Goal: Task Accomplishment & Management: Use online tool/utility

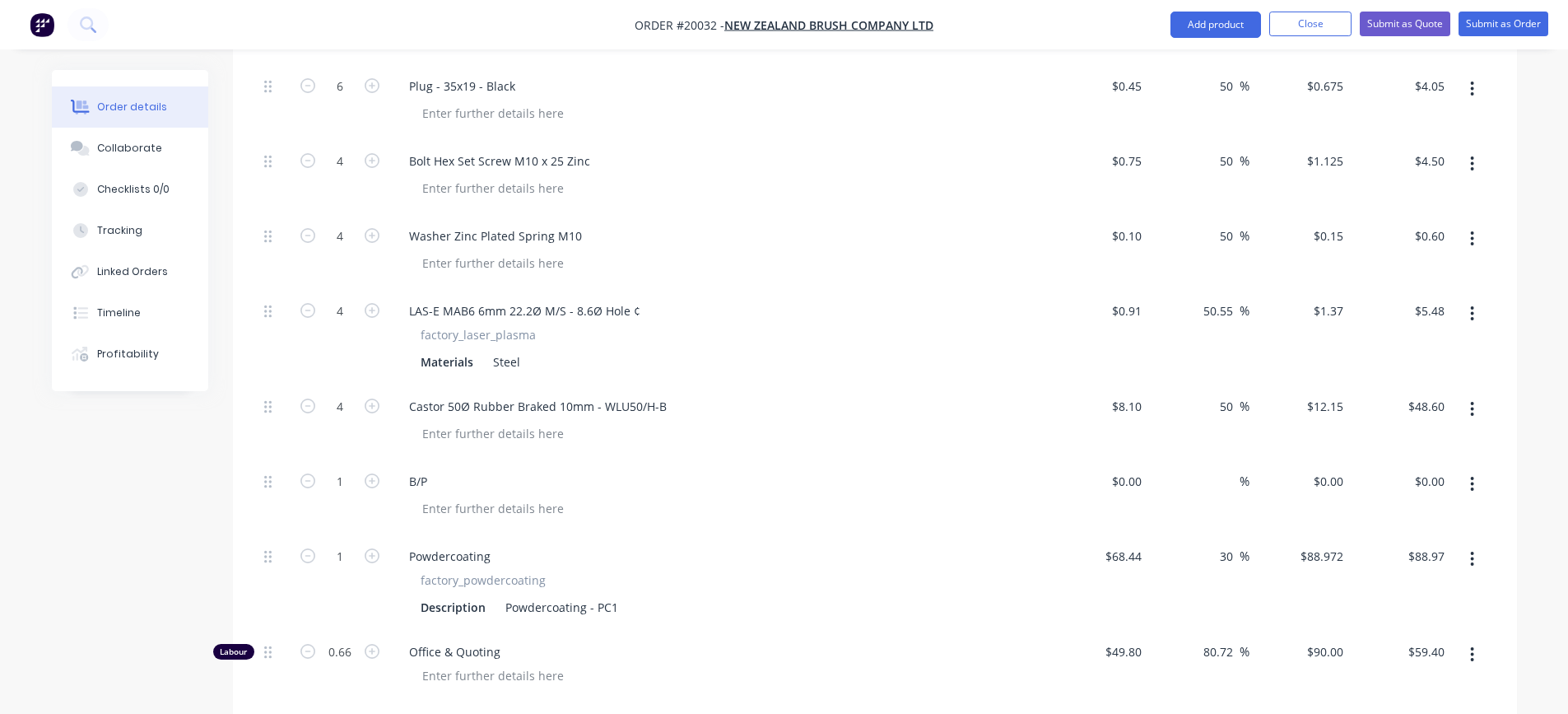
scroll to position [1153, 0]
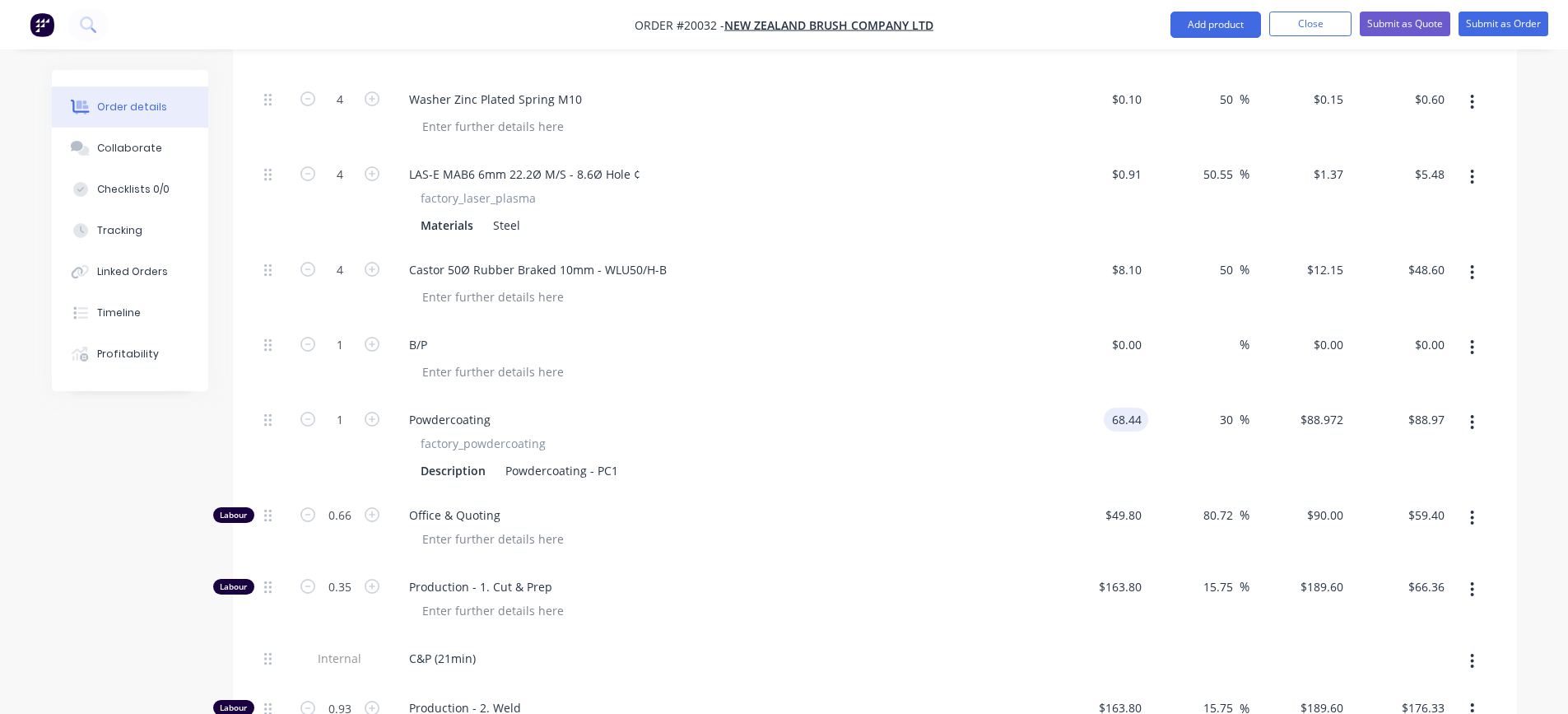
click at [1134, 432] on input "68.44" at bounding box center [1128, 419] width 38 height 24
type input "$138.04"
type input "$179.452"
type input "$179.45"
click at [1011, 476] on div "Description Powdercoating - PC1" at bounding box center [715, 470] width 602 height 24
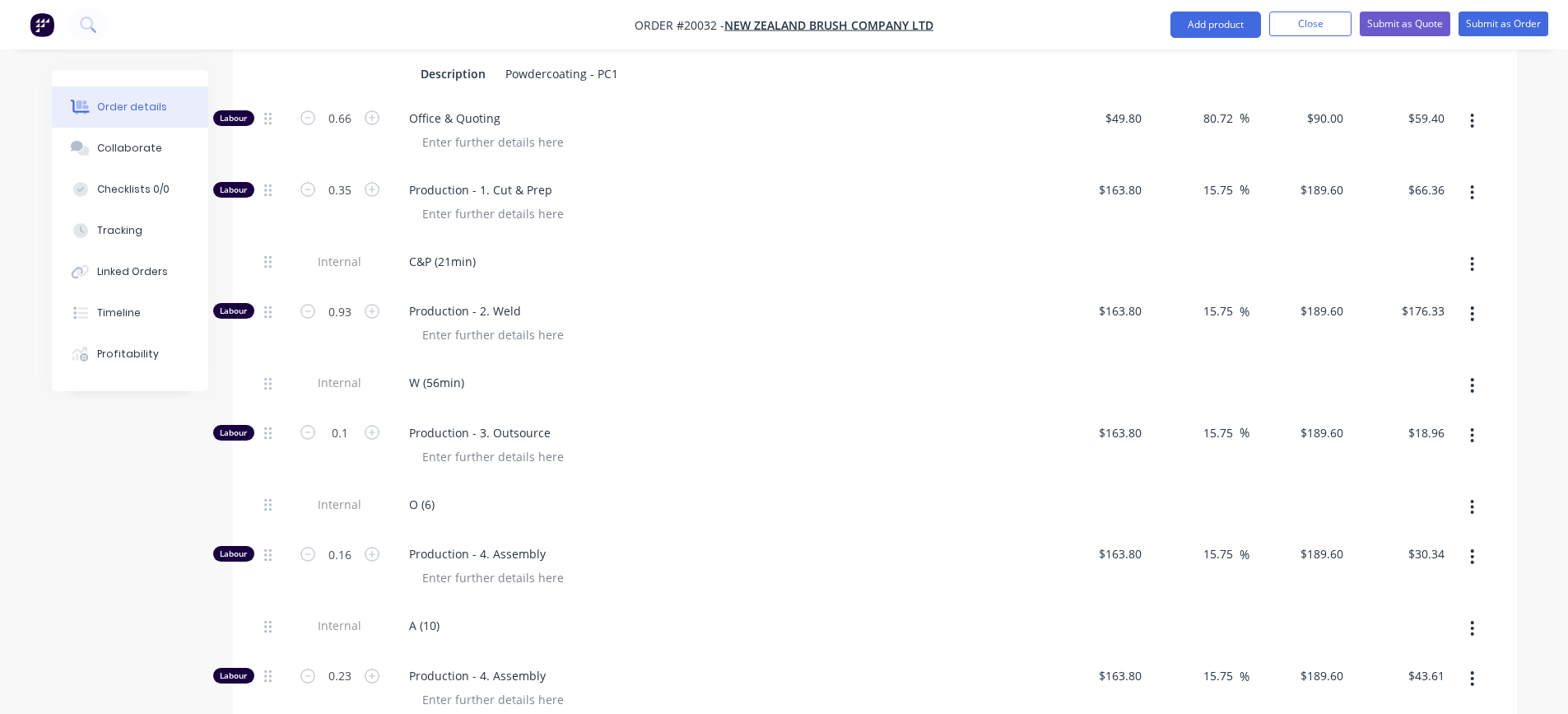
scroll to position [1564, 0]
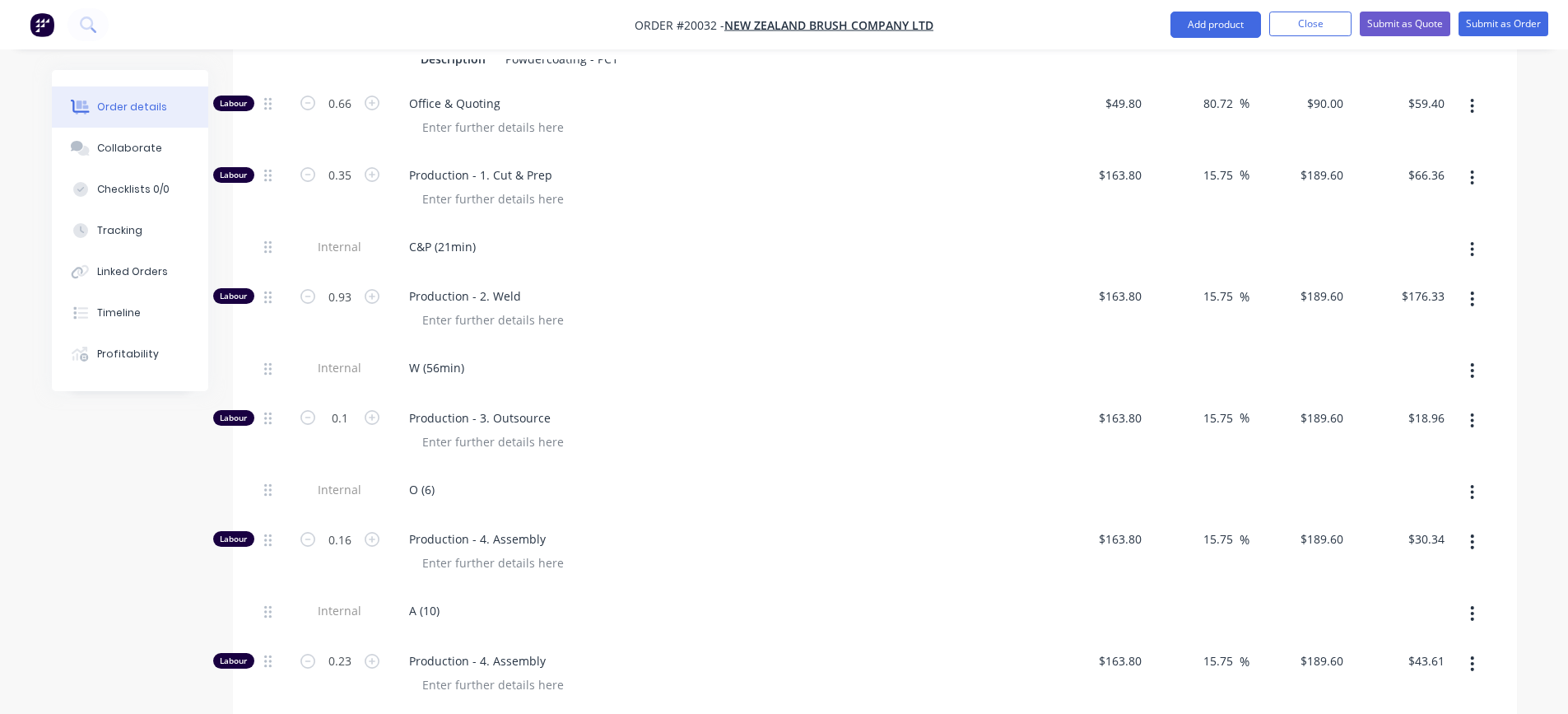
click at [855, 332] on div at bounding box center [725, 320] width 632 height 24
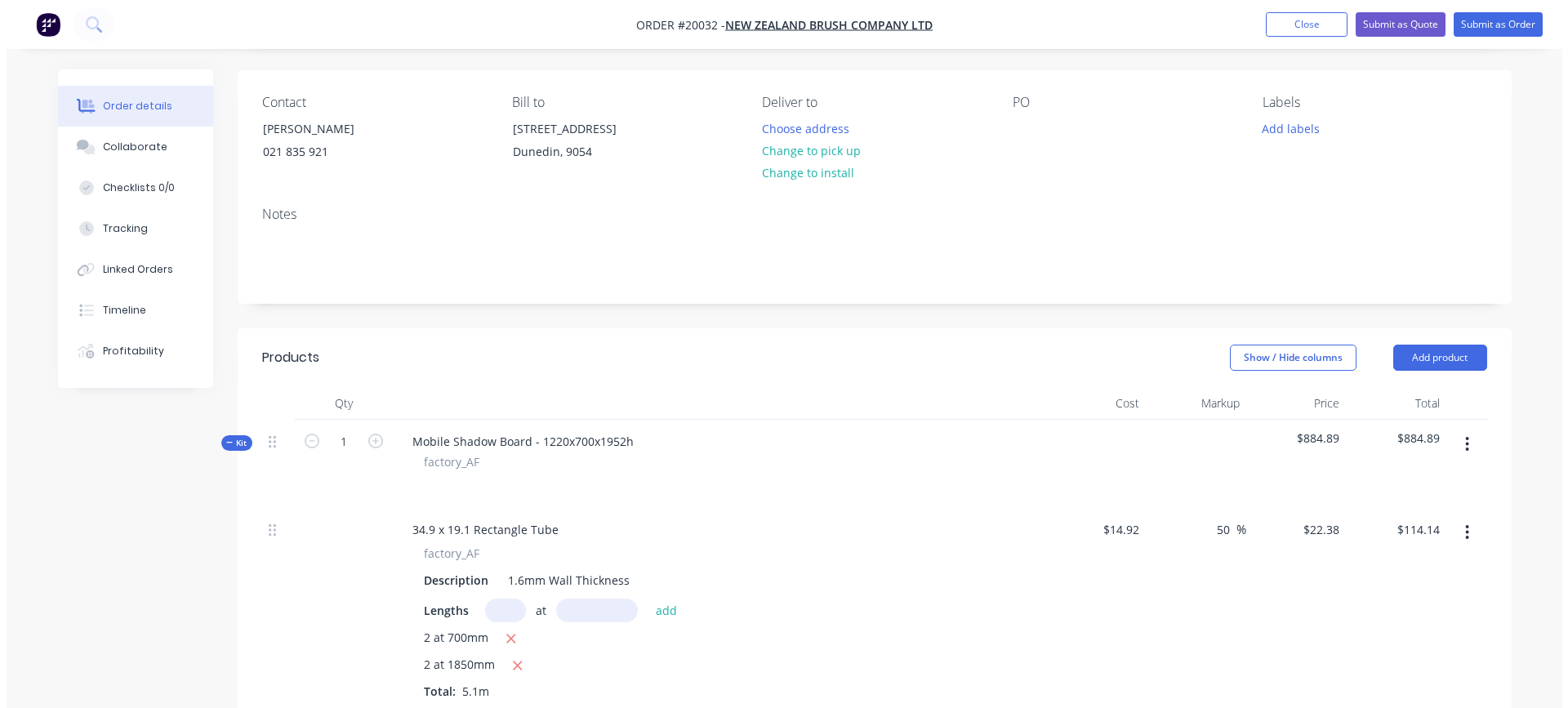
scroll to position [0, 0]
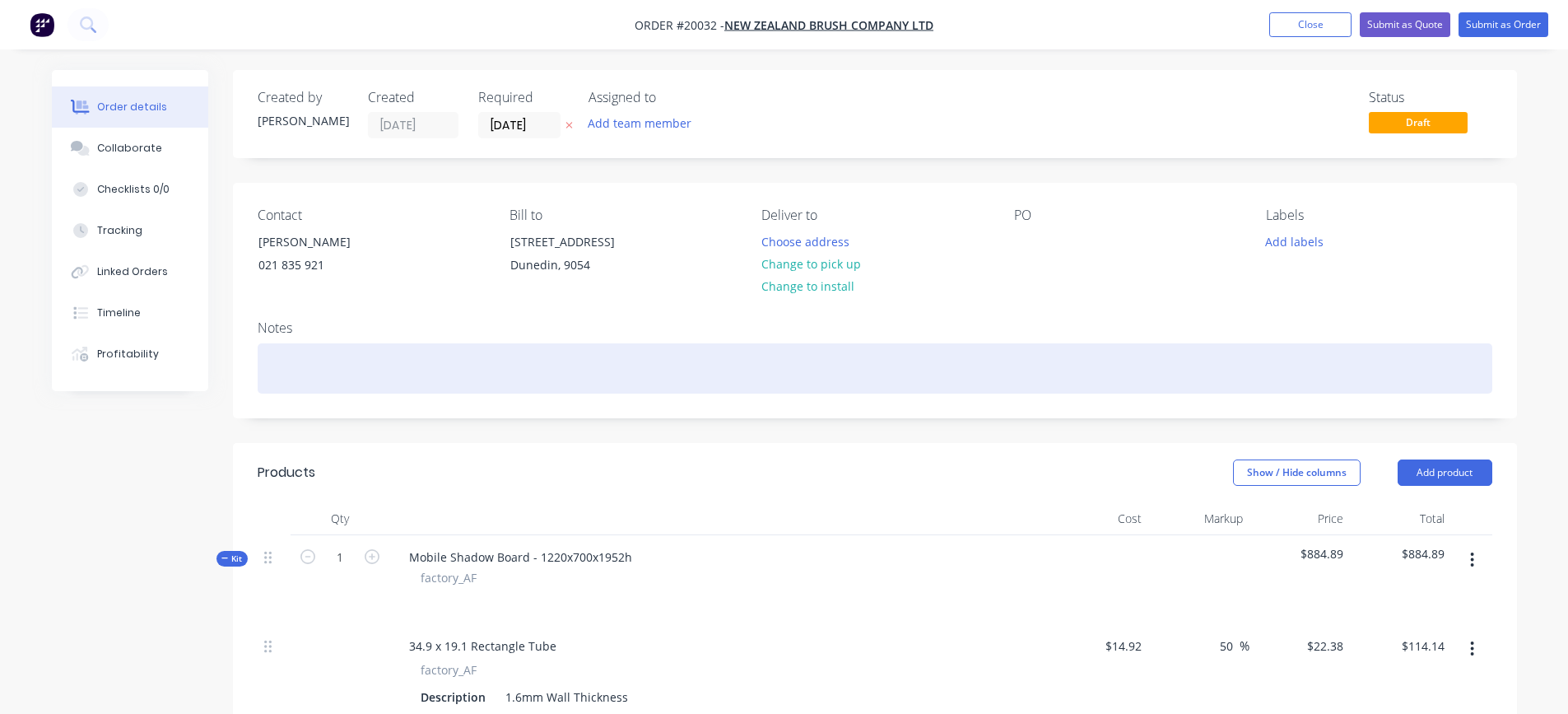
click at [344, 394] on div at bounding box center [874, 369] width 1234 height 50
click at [538, 383] on div "Standard model - requoted from Factory #200" at bounding box center [874, 369] width 1234 height 50
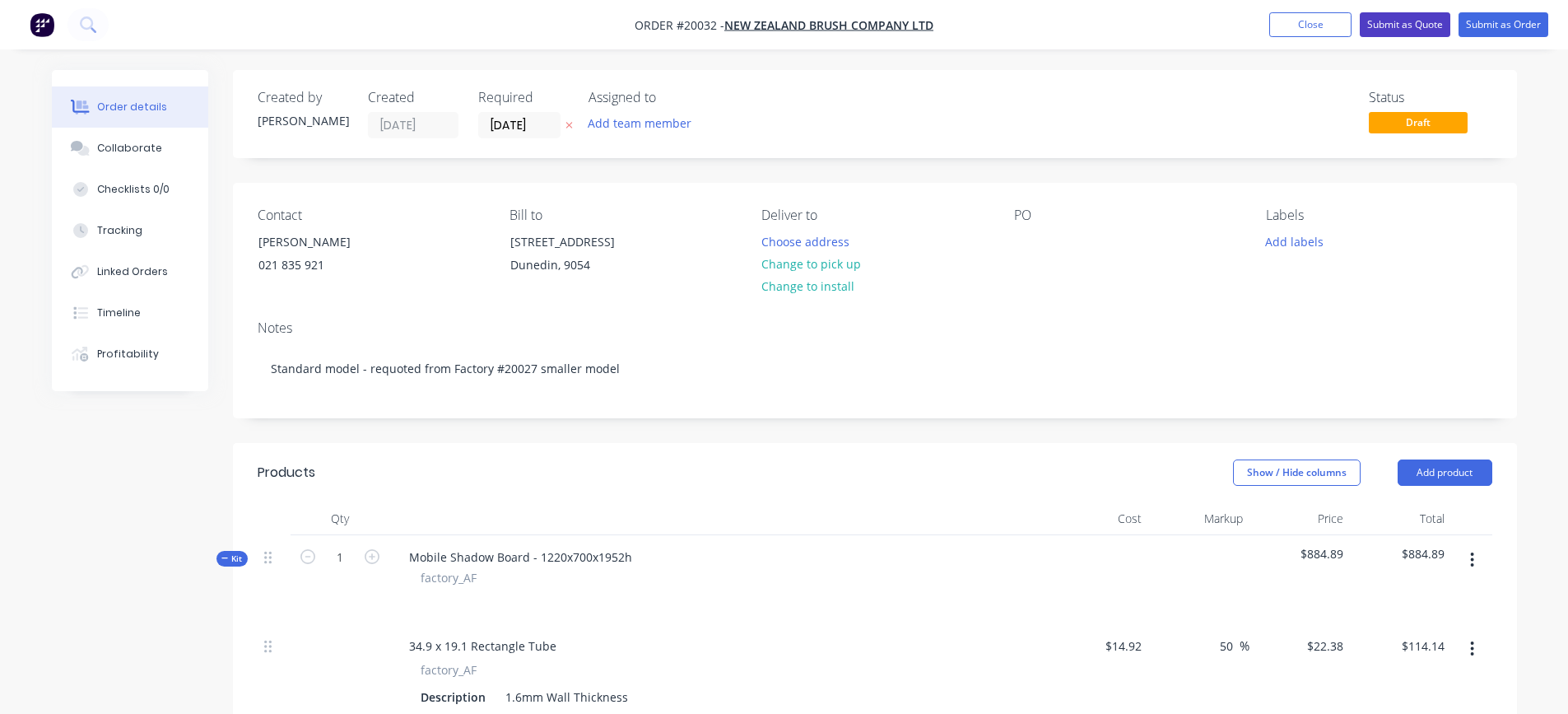
click at [1399, 26] on button "Submit as Quote" at bounding box center [1405, 25] width 91 height 25
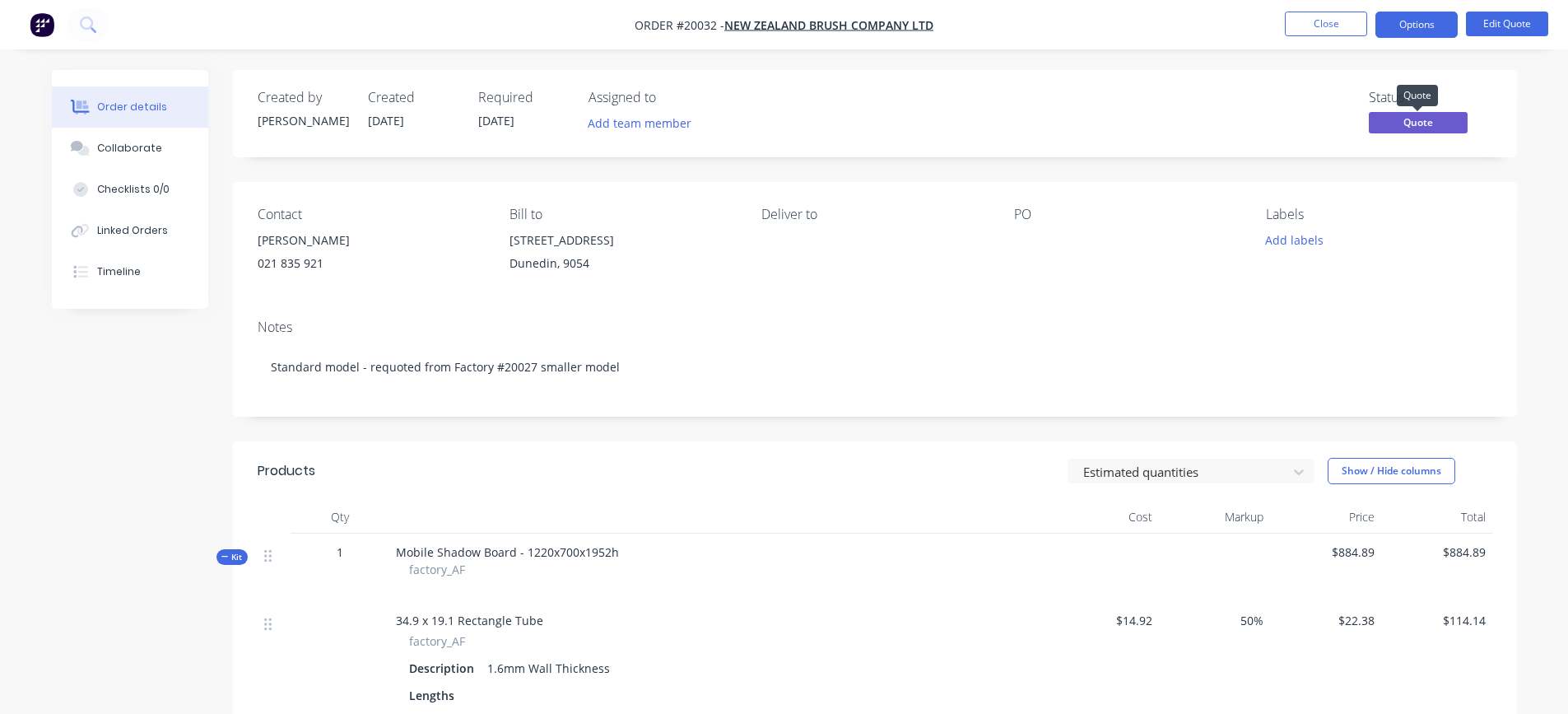
click at [1451, 126] on span "Quote" at bounding box center [1418, 122] width 99 height 20
click at [1430, 23] on button "Options" at bounding box center [1416, 25] width 82 height 27
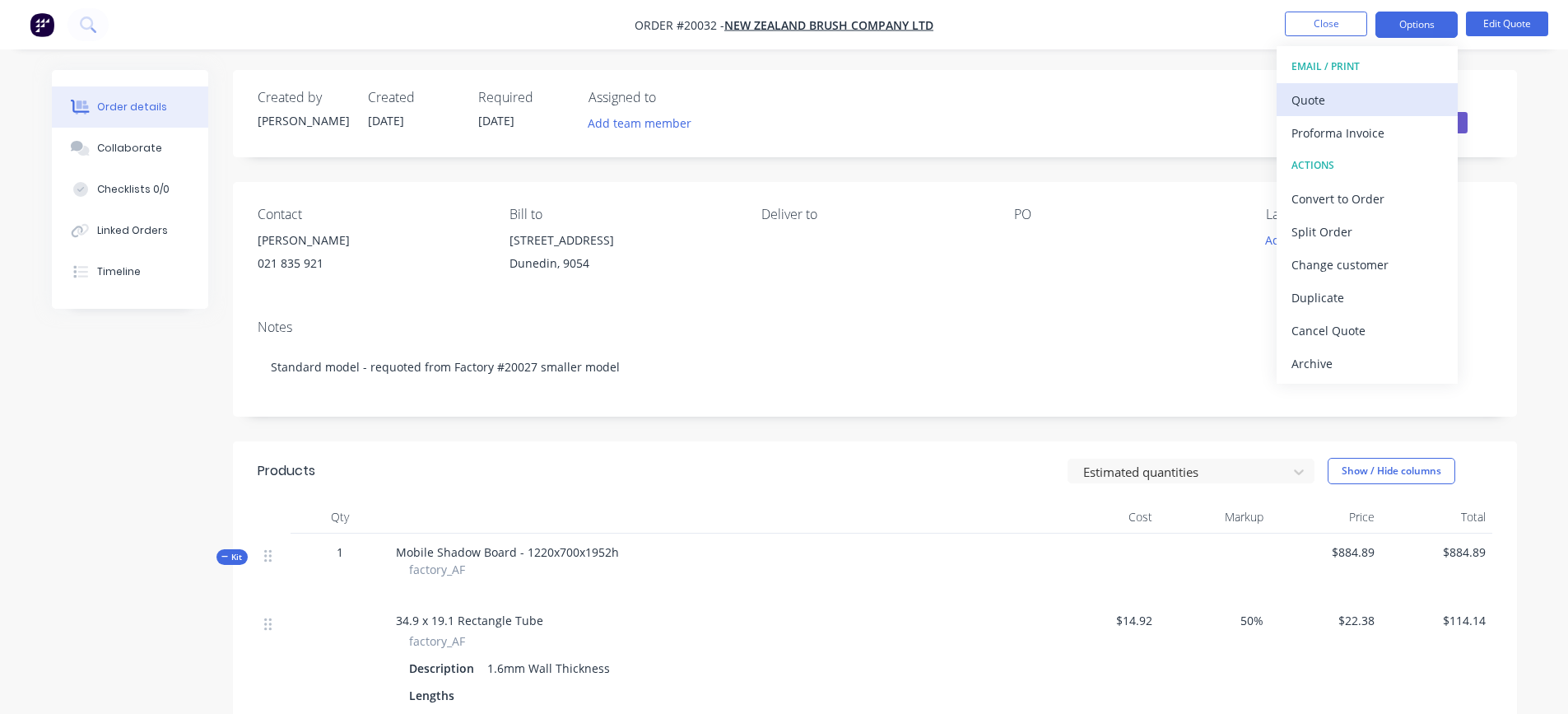
click at [1331, 99] on div "Quote" at bounding box center [1367, 100] width 151 height 24
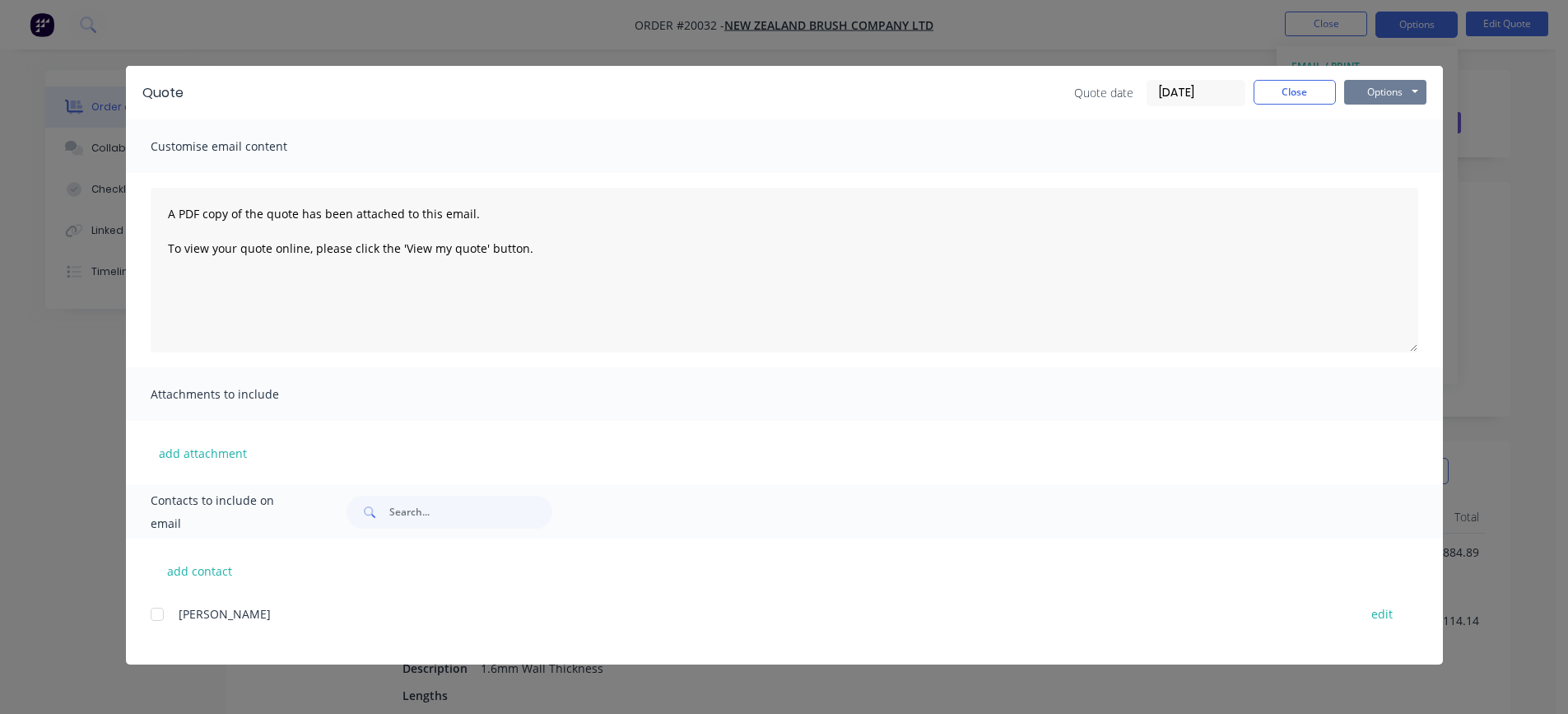
click at [1380, 93] on button "Options" at bounding box center [1385, 93] width 82 height 25
click at [1376, 118] on button "Preview" at bounding box center [1396, 121] width 105 height 28
click at [1390, 93] on button "Options" at bounding box center [1385, 93] width 82 height 25
click at [1367, 126] on button "Preview" at bounding box center [1396, 121] width 105 height 28
click at [1268, 93] on button "Close" at bounding box center [1294, 93] width 82 height 25
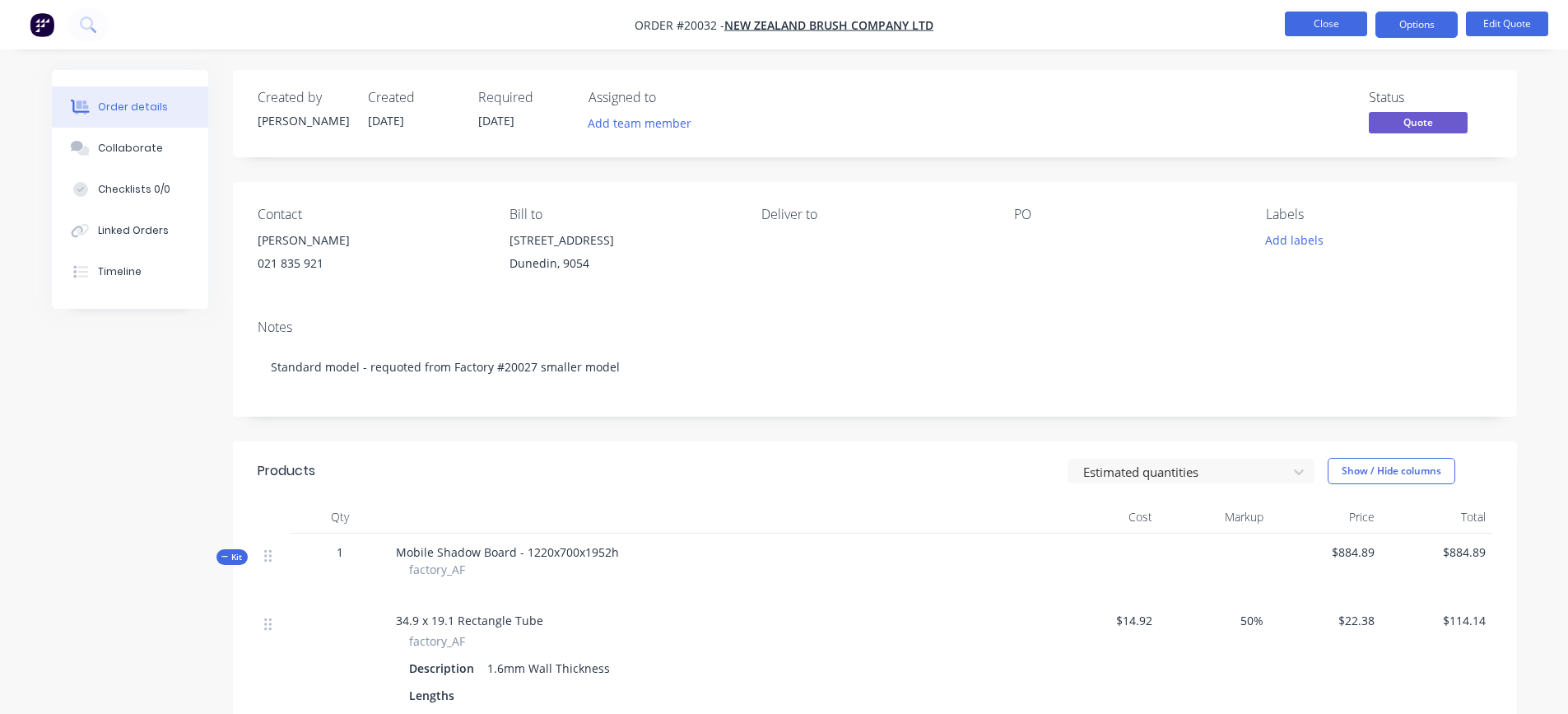
click at [1317, 16] on button "Close" at bounding box center [1325, 24] width 82 height 25
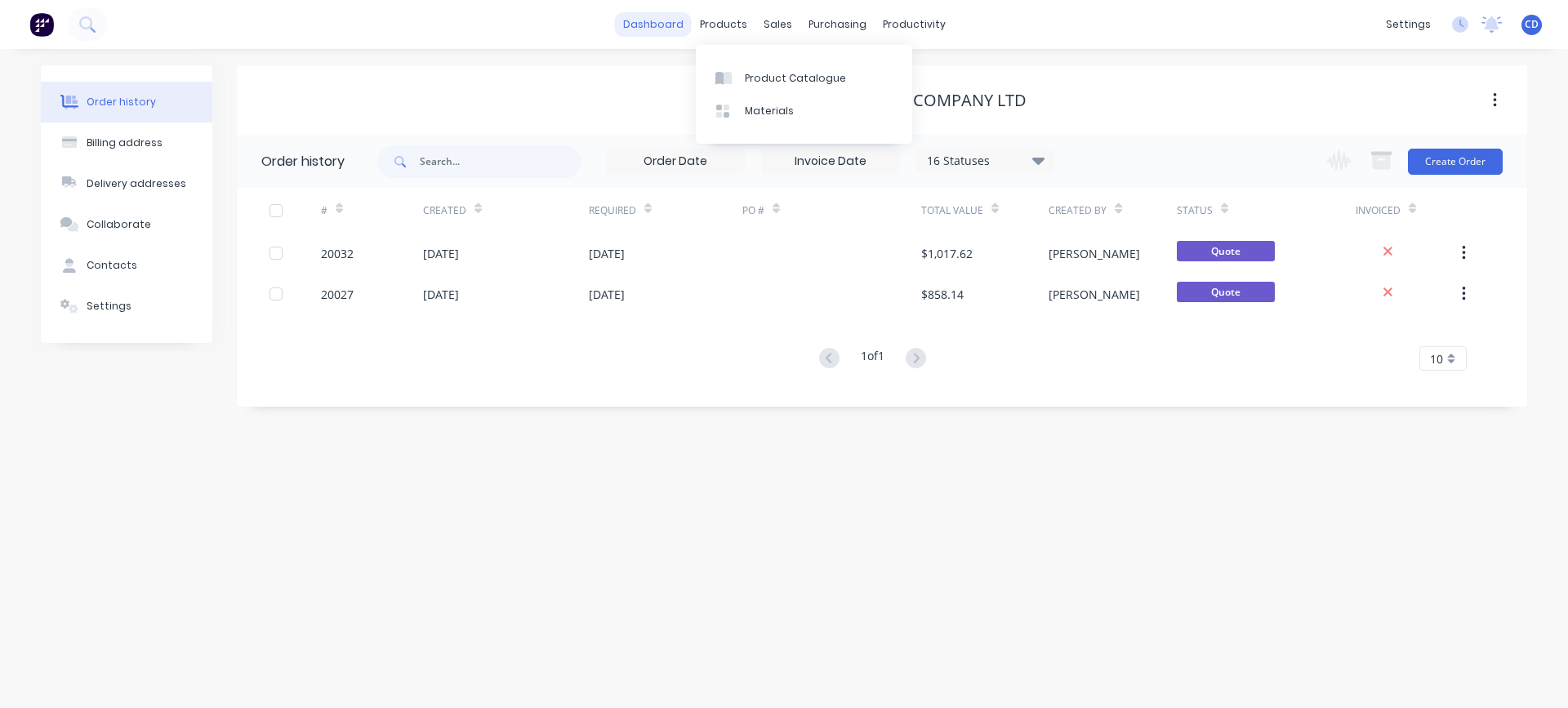
click at [656, 20] on link "dashboard" at bounding box center [653, 25] width 77 height 25
